Goal: Navigation & Orientation: Go to known website

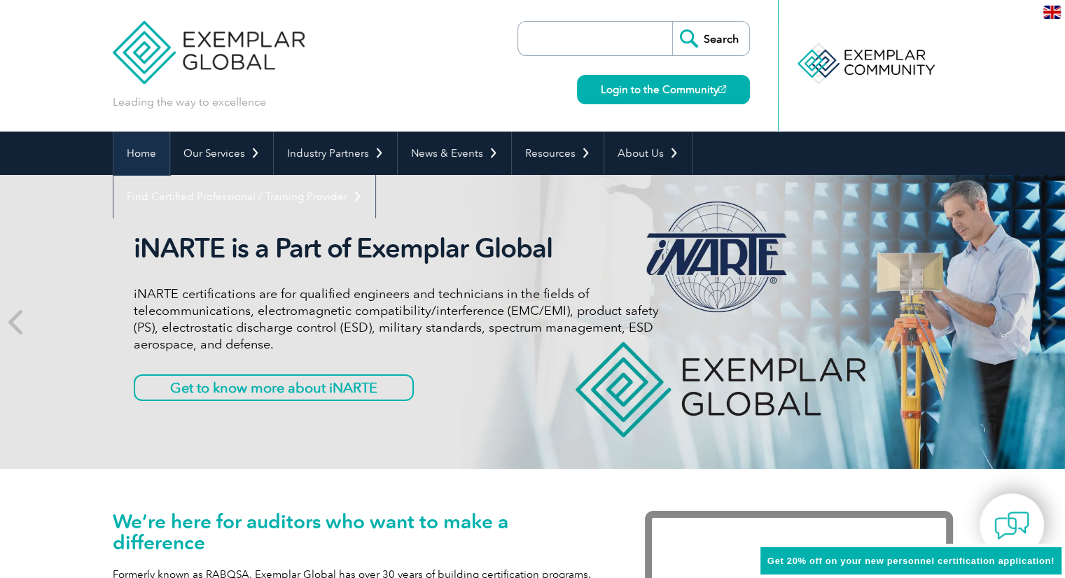
click at [157, 156] on link "Home" at bounding box center [141, 153] width 56 height 43
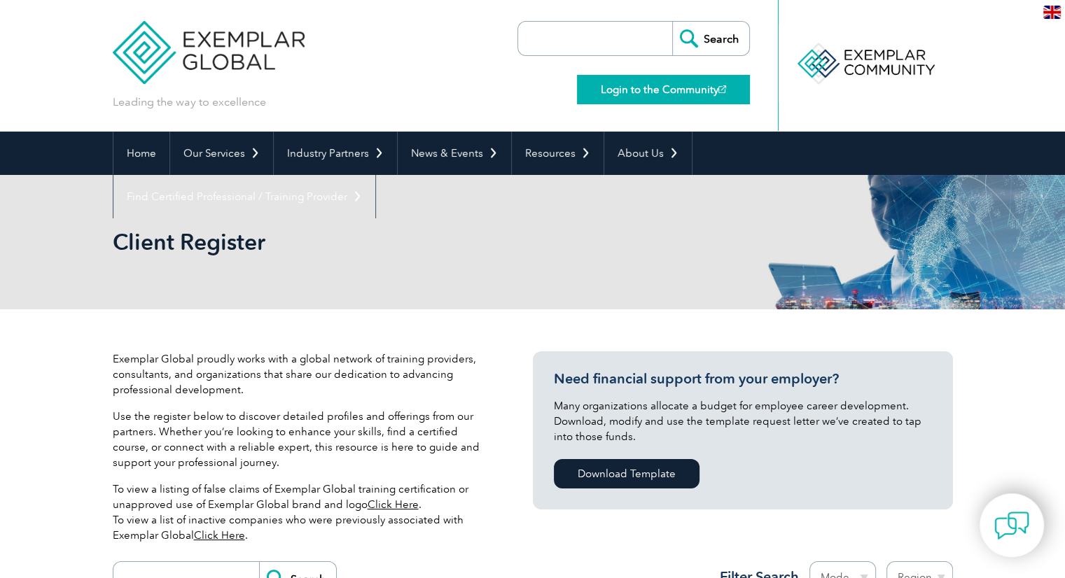
click at [629, 90] on link "Login to the Community" at bounding box center [663, 89] width 173 height 29
